Goal: Task Accomplishment & Management: Use online tool/utility

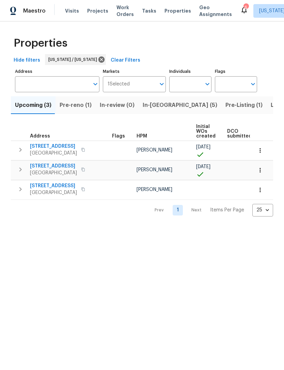
click at [172, 11] on span "Properties" at bounding box center [178, 10] width 27 height 7
click at [177, 13] on span "Properties" at bounding box center [178, 10] width 27 height 7
click at [94, 12] on span "Projects" at bounding box center [97, 10] width 21 height 7
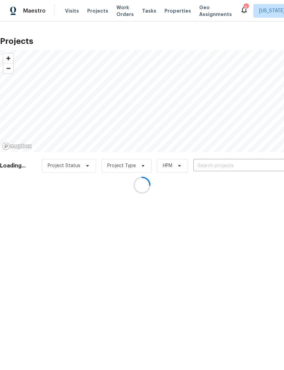
click at [176, 12] on div at bounding box center [142, 185] width 284 height 370
click at [117, 15] on div at bounding box center [142, 185] width 284 height 370
click at [121, 13] on div at bounding box center [142, 185] width 284 height 370
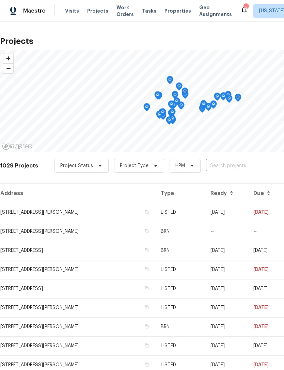
click at [118, 11] on span "Work Orders" at bounding box center [125, 11] width 17 height 14
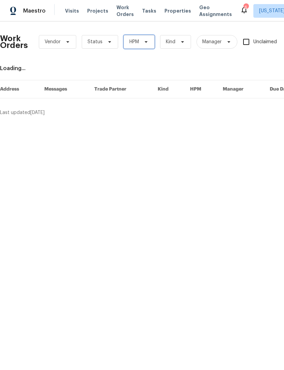
click at [142, 41] on span at bounding box center [144, 41] width 7 height 5
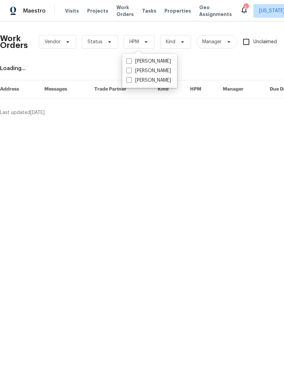
click at [153, 69] on label "[PERSON_NAME]" at bounding box center [148, 70] width 45 height 7
click at [131, 69] on input "[PERSON_NAME]" at bounding box center [128, 69] width 4 height 4
checkbox input "true"
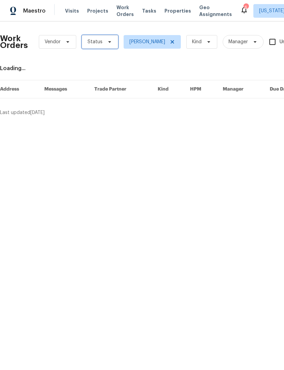
click at [111, 44] on span "Status" at bounding box center [100, 42] width 36 height 14
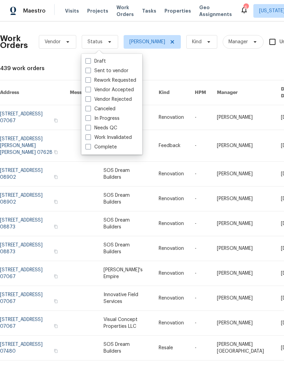
click at [112, 126] on label "Needs QC" at bounding box center [102, 128] width 32 height 7
click at [90, 126] on input "Needs QC" at bounding box center [88, 127] width 4 height 4
checkbox input "true"
